Goal: Obtain resource: Download file/media

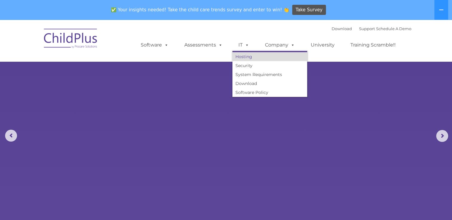
click at [244, 61] on link "Hosting" at bounding box center [269, 56] width 75 height 9
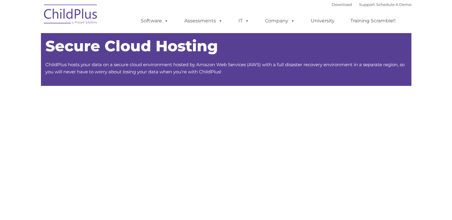
type input ""
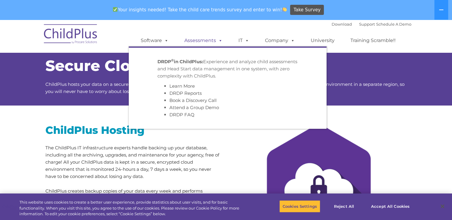
click at [205, 42] on link "Assessments" at bounding box center [203, 41] width 50 height 12
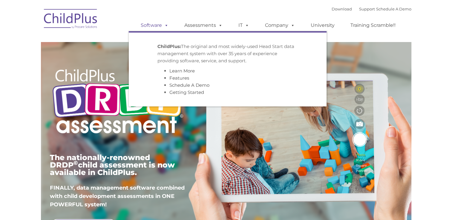
click at [165, 27] on span at bounding box center [165, 25] width 7 height 6
click at [182, 93] on link "Getting Started" at bounding box center [186, 93] width 35 height 6
click at [193, 95] on link "Getting Started" at bounding box center [186, 93] width 35 height 6
click at [200, 95] on link "Getting Started" at bounding box center [186, 93] width 35 height 6
click at [186, 95] on link "Getting Started" at bounding box center [186, 93] width 35 height 6
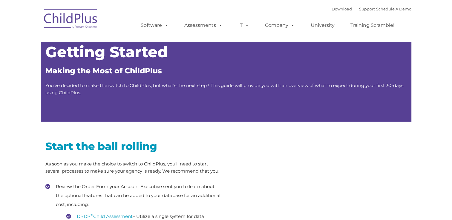
type input ""
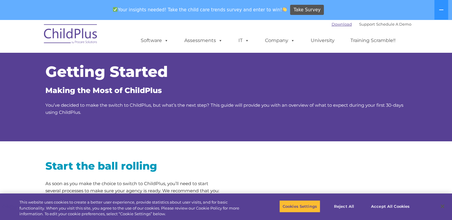
click at [333, 26] on link "Download" at bounding box center [342, 24] width 20 height 5
